Goal: Book appointment/travel/reservation

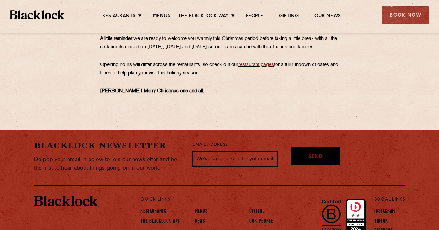
scroll to position [674, 0]
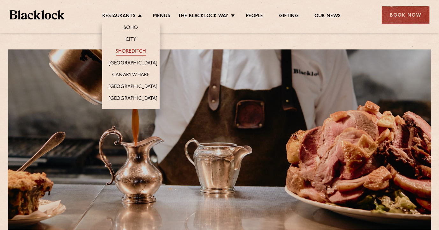
click at [132, 51] on link "Shoreditch" at bounding box center [131, 51] width 31 height 7
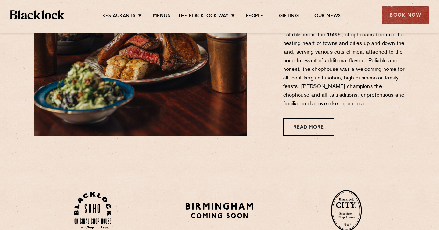
scroll to position [287, 0]
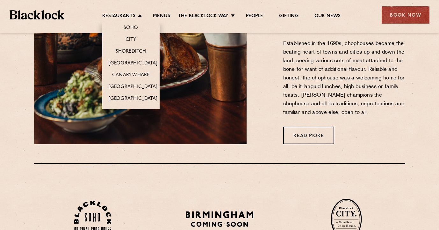
click at [132, 47] on li "Shoreditch" at bounding box center [130, 51] width 57 height 12
click at [132, 53] on link "Shoreditch" at bounding box center [131, 51] width 31 height 7
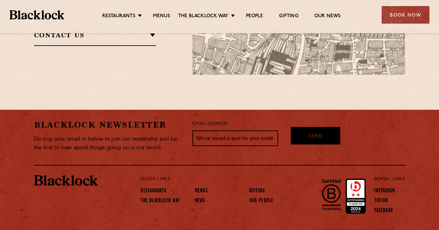
scroll to position [544, 0]
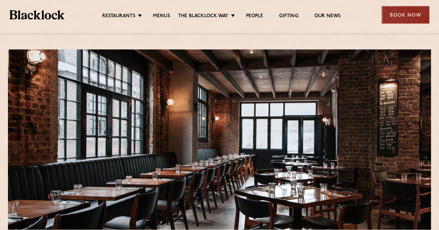
click at [387, 19] on div "Book Now" at bounding box center [406, 15] width 48 height 18
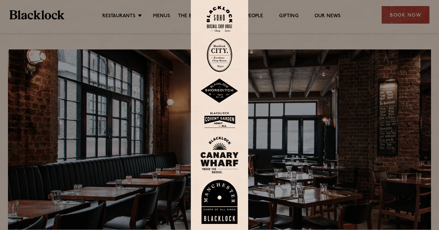
click at [223, 85] on img at bounding box center [219, 90] width 38 height 25
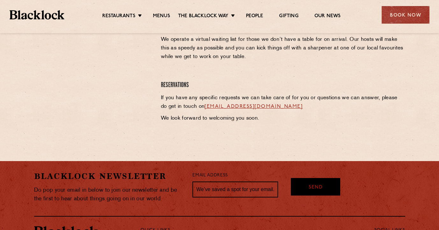
scroll to position [307, 0]
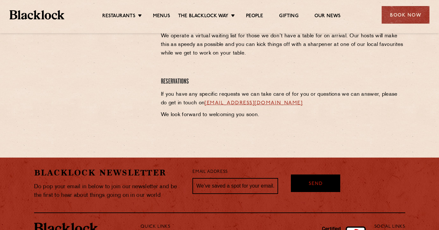
click at [237, 104] on link "[EMAIL_ADDRESS][DOMAIN_NAME]" at bounding box center [254, 102] width 98 height 5
